Goal: Information Seeking & Learning: Learn about a topic

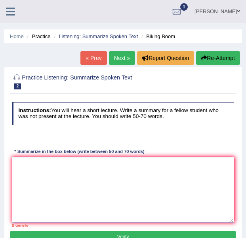
click at [32, 164] on textarea at bounding box center [123, 189] width 223 height 65
type textarea "A noteworthy is revealed in the lect"
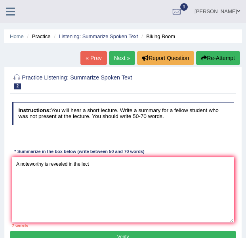
drag, startPoint x: 221, startPoint y: 58, endPoint x: 221, endPoint y: 49, distance: 8.8
click at [221, 54] on button "Re-Attempt" at bounding box center [218, 57] width 44 height 13
click at [113, 61] on link "Next »" at bounding box center [122, 57] width 26 height 13
click at [221, 61] on button "Re-Attempt" at bounding box center [218, 57] width 44 height 13
